Goal: Task Accomplishment & Management: Use online tool/utility

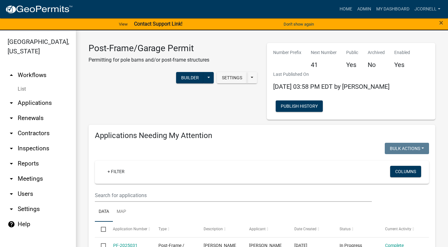
scroll to position [885, 0]
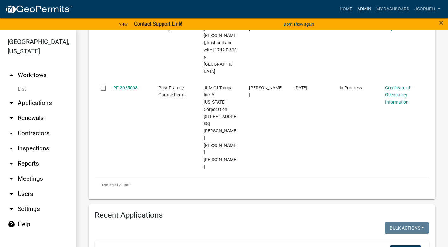
click at [365, 6] on link "Admin" at bounding box center [364, 9] width 19 height 12
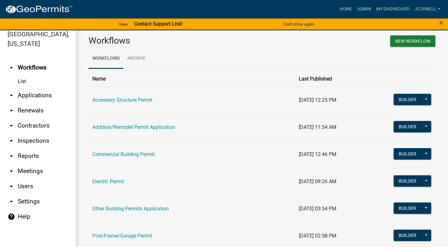
click at [138, 101] on link "Accessory Structure Permit" at bounding box center [122, 100] width 60 height 6
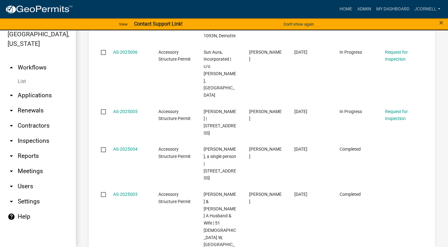
scroll to position [675, 0]
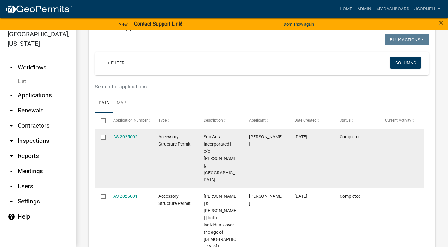
scroll to position [268, 0]
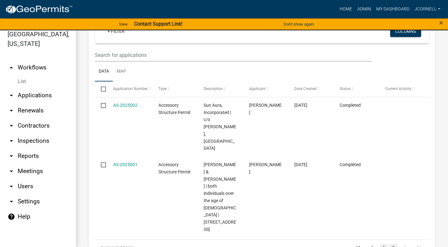
click at [381, 244] on link "1" at bounding box center [384, 247] width 8 height 7
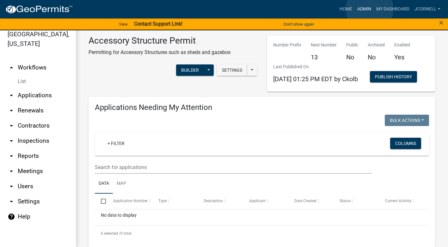
click at [370, 9] on link "Admin" at bounding box center [364, 9] width 19 height 12
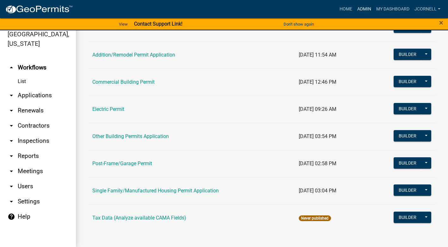
scroll to position [75, 0]
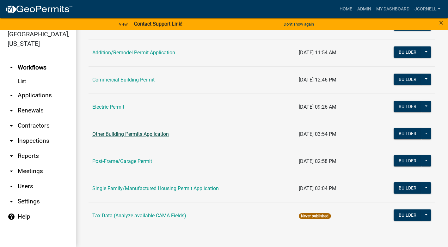
click at [166, 134] on link "Other Building Permits Application" at bounding box center [130, 134] width 77 height 6
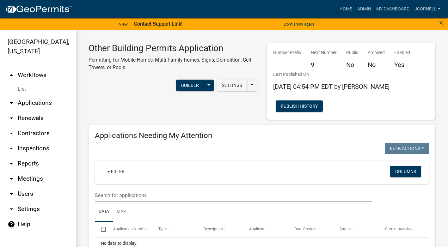
click at [142, 157] on div "Applications Needing My Attention Bulk Actions Void Expire Lock Withdraw + Filt…" at bounding box center [262, 200] width 347 height 151
click at [160, 192] on input "text" at bounding box center [233, 195] width 277 height 13
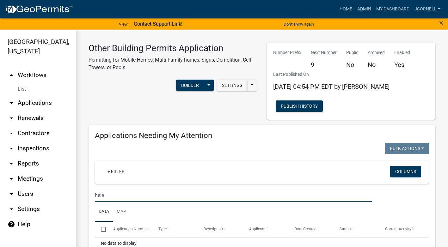
type input "[PERSON_NAME]"
drag, startPoint x: 88, startPoint y: 195, endPoint x: 75, endPoint y: 195, distance: 13.3
click at [75, 195] on div "[GEOGRAPHIC_DATA], [US_STATE] arrow_drop_up Workflows List arrow_drop_down Appl…" at bounding box center [224, 142] width 448 height 224
click at [124, 196] on input "cam" at bounding box center [233, 195] width 277 height 13
type input "c"
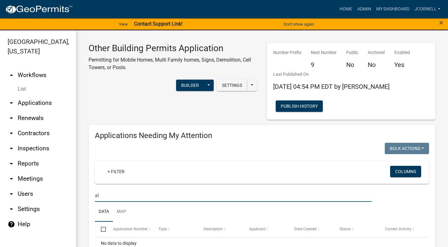
type input "a"
click at [158, 200] on input "text" at bounding box center [233, 195] width 277 height 13
type input "6135"
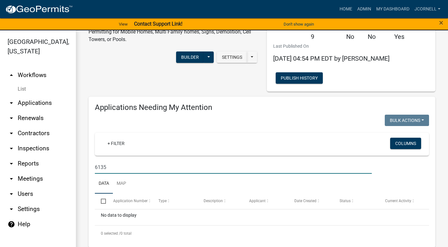
scroll to position [95, 0]
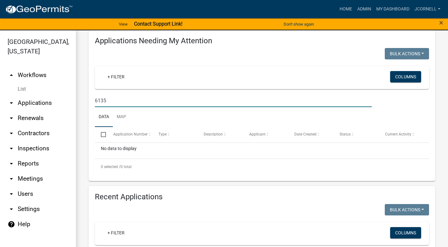
drag, startPoint x: 101, startPoint y: 101, endPoint x: 75, endPoint y: 105, distance: 25.9
click at [75, 105] on div "[GEOGRAPHIC_DATA], [US_STATE] arrow_drop_up Workflows List arrow_drop_down Appl…" at bounding box center [224, 142] width 448 height 224
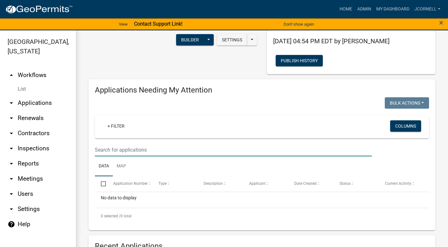
scroll to position [0, 0]
